Goal: Check status: Check status

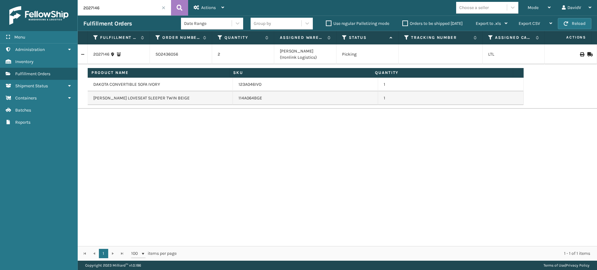
click at [405, 21] on label "Orders to be shipped [DATE]" at bounding box center [433, 23] width 60 height 5
click at [403, 21] on input "Orders to be shipped [DATE]" at bounding box center [403, 22] width 0 height 4
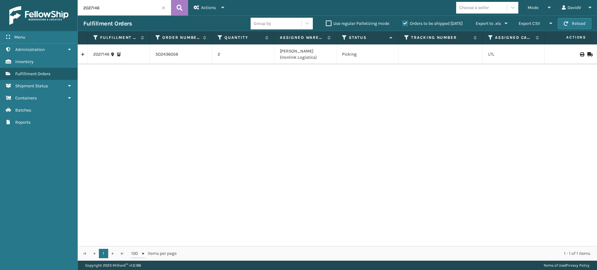
click at [404, 26] on label "Orders to be shipped [DATE]" at bounding box center [433, 23] width 60 height 5
click at [403, 24] on input "Orders to be shipped [DATE]" at bounding box center [403, 22] width 0 height 4
click at [404, 26] on label "Orders to be shipped [DATE]" at bounding box center [433, 23] width 60 height 5
click at [403, 24] on input "Orders to be shipped [DATE]" at bounding box center [403, 22] width 0 height 4
click at [404, 26] on label "Orders to be shipped [DATE]" at bounding box center [433, 23] width 60 height 5
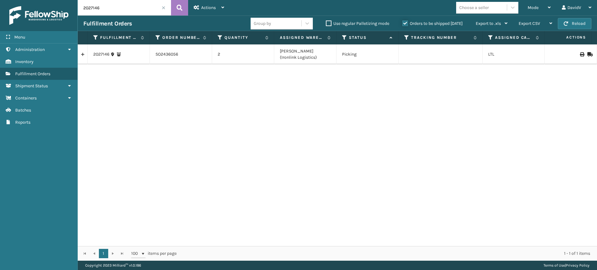
click at [403, 24] on input "Orders to be shipped [DATE]" at bounding box center [403, 22] width 0 height 4
click at [404, 25] on label "Orders to be shipped [DATE]" at bounding box center [433, 23] width 60 height 5
click at [403, 24] on input "Orders to be shipped [DATE]" at bounding box center [403, 22] width 0 height 4
click at [82, 56] on link at bounding box center [83, 54] width 10 height 10
